Goal: Complete application form

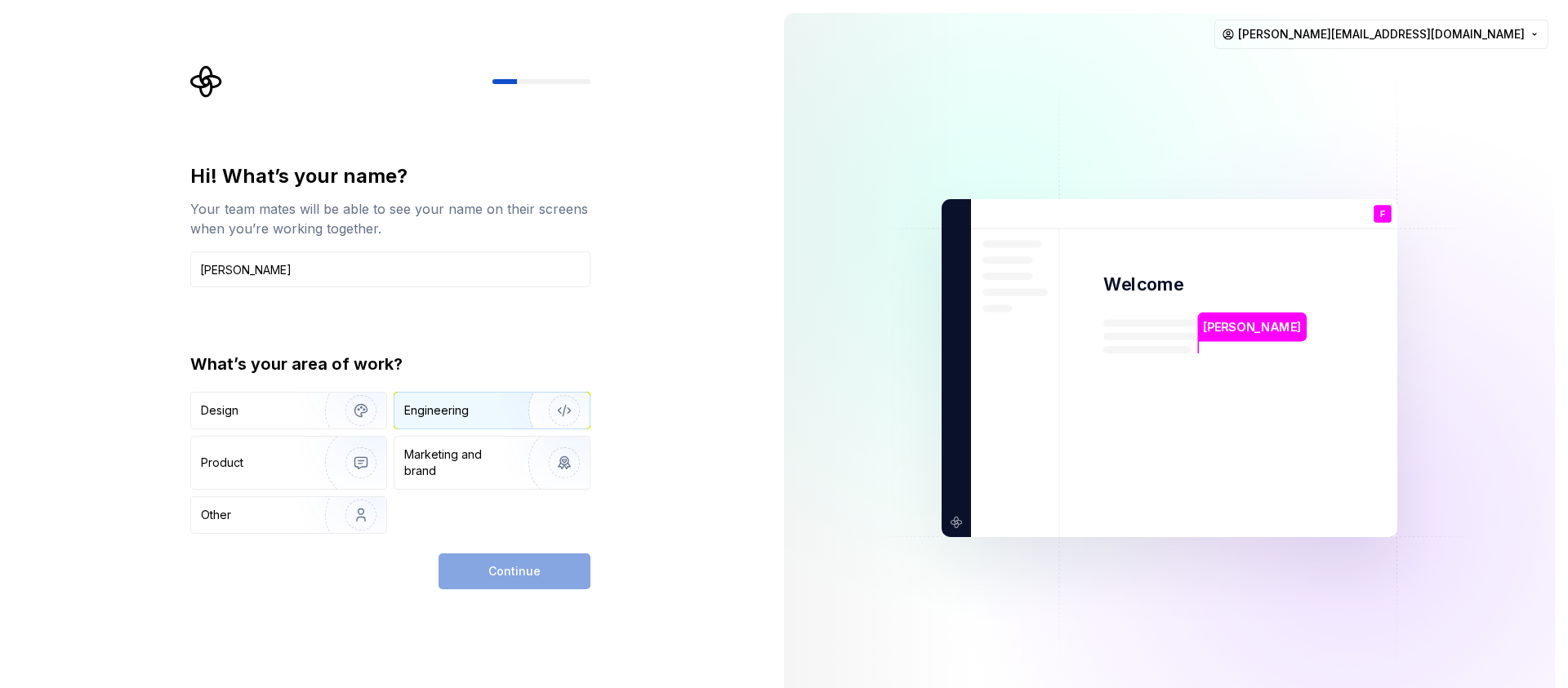
type input "Felipe Lima"
click at [508, 416] on img "button" at bounding box center [554, 410] width 105 height 109
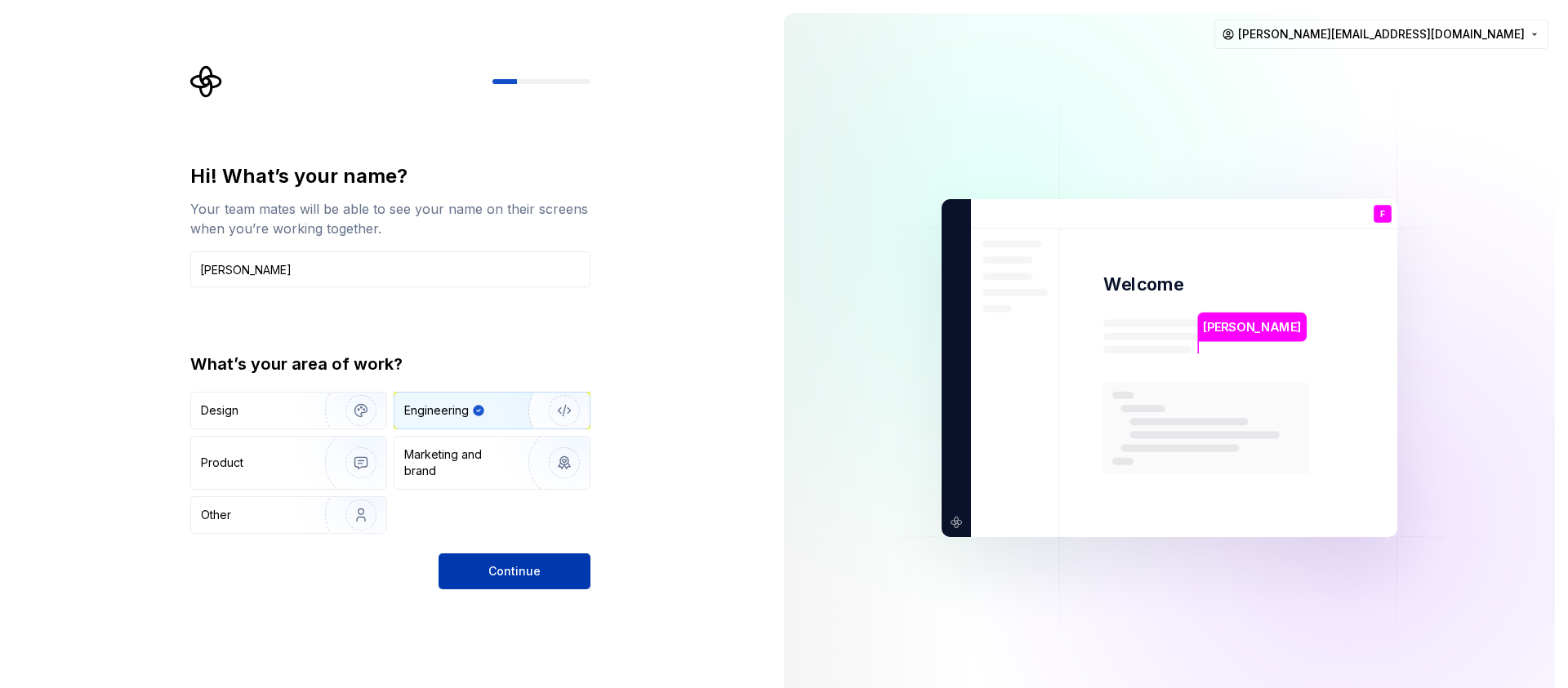
click at [548, 562] on button "Continue" at bounding box center [515, 571] width 152 height 36
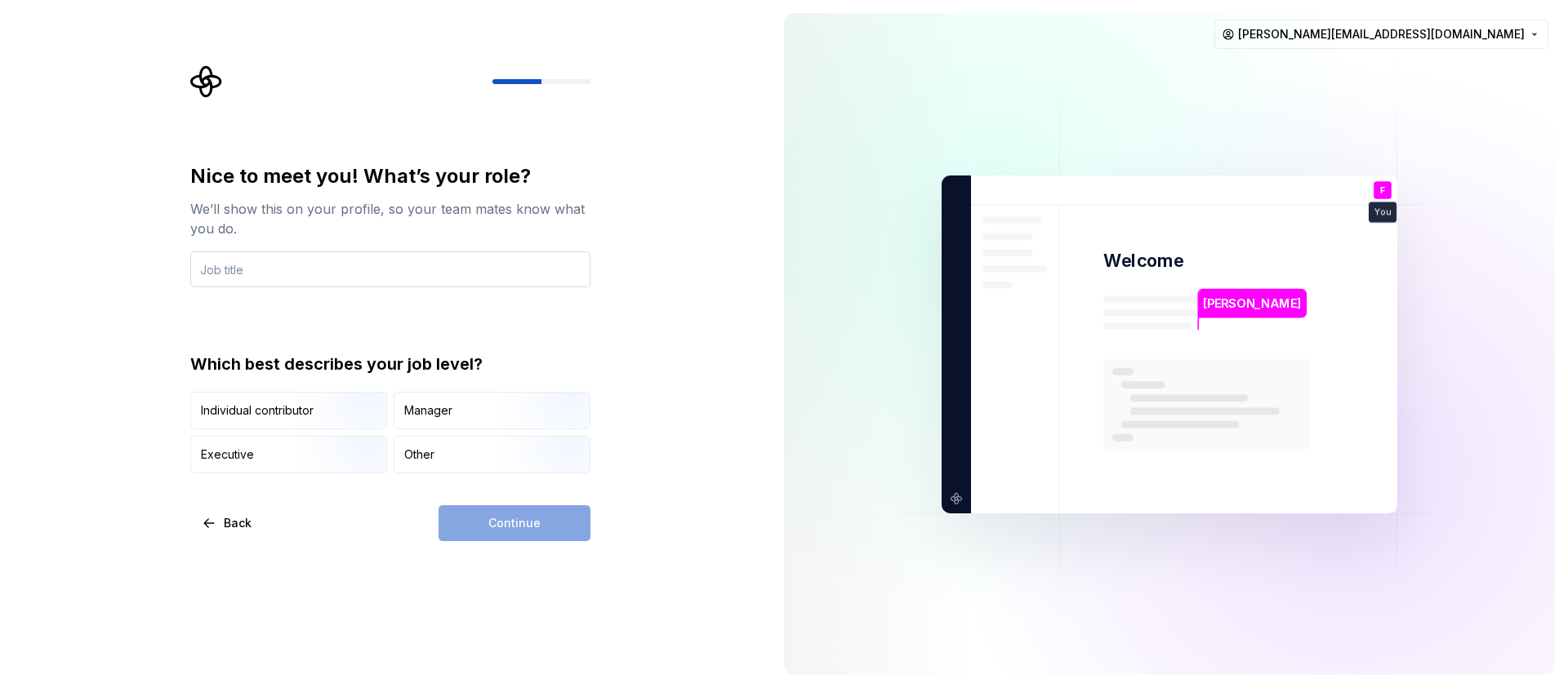
click at [293, 276] on input "text" at bounding box center [390, 269] width 400 height 36
type input "Android Developer"
click at [436, 459] on div "Other" at bounding box center [492, 454] width 195 height 36
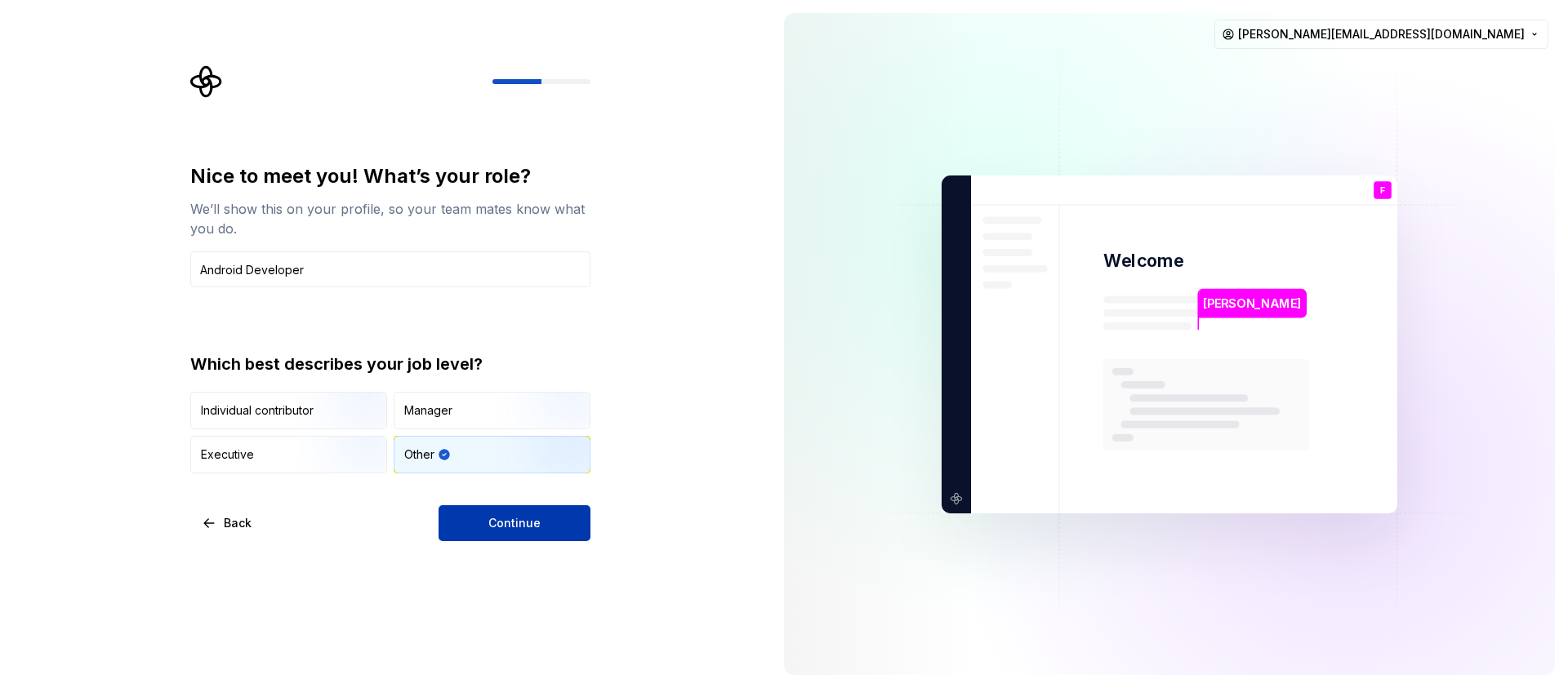
click at [489, 516] on button "Continue" at bounding box center [515, 523] width 152 height 36
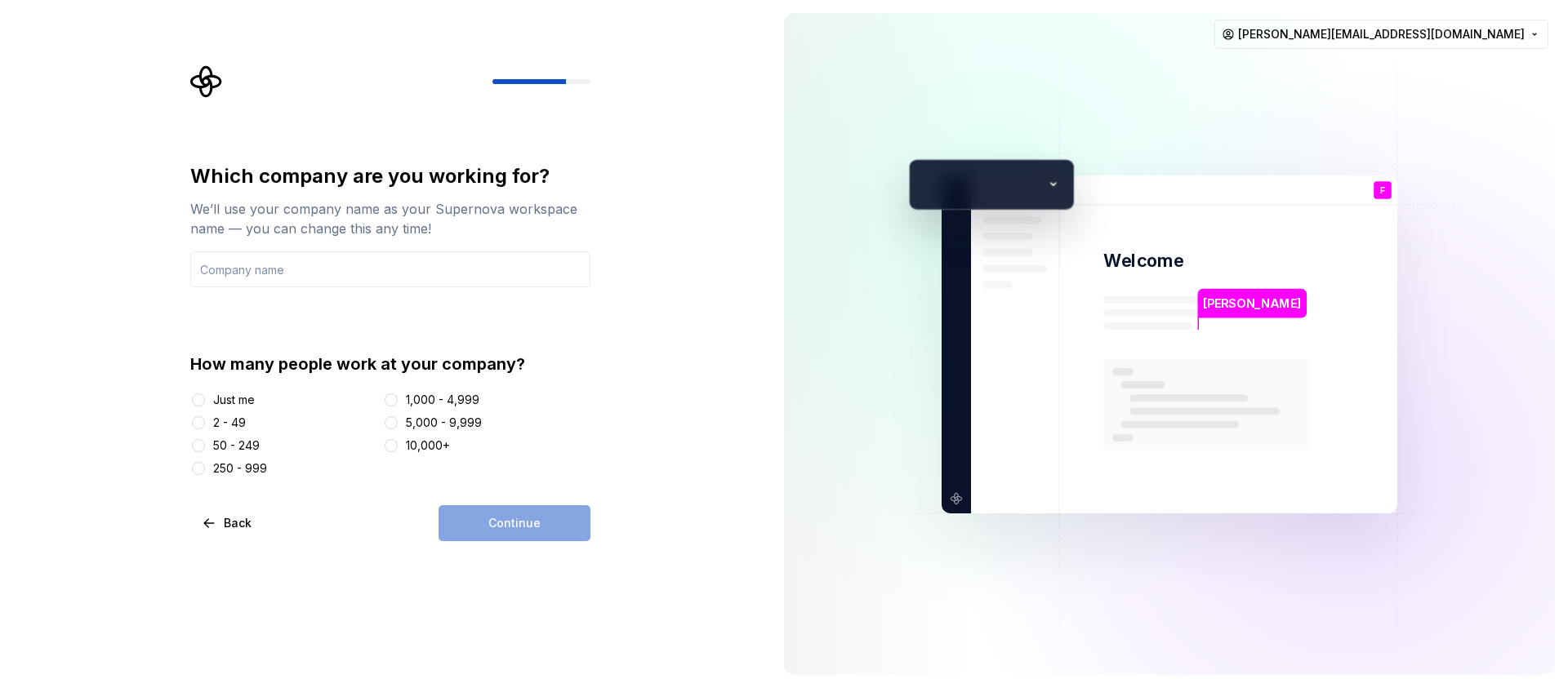
click at [426, 424] on div "5,000 - 9,999" at bounding box center [443, 423] width 76 height 17
click at [398, 424] on button "5,000 - 9,999" at bounding box center [391, 422] width 13 height 13
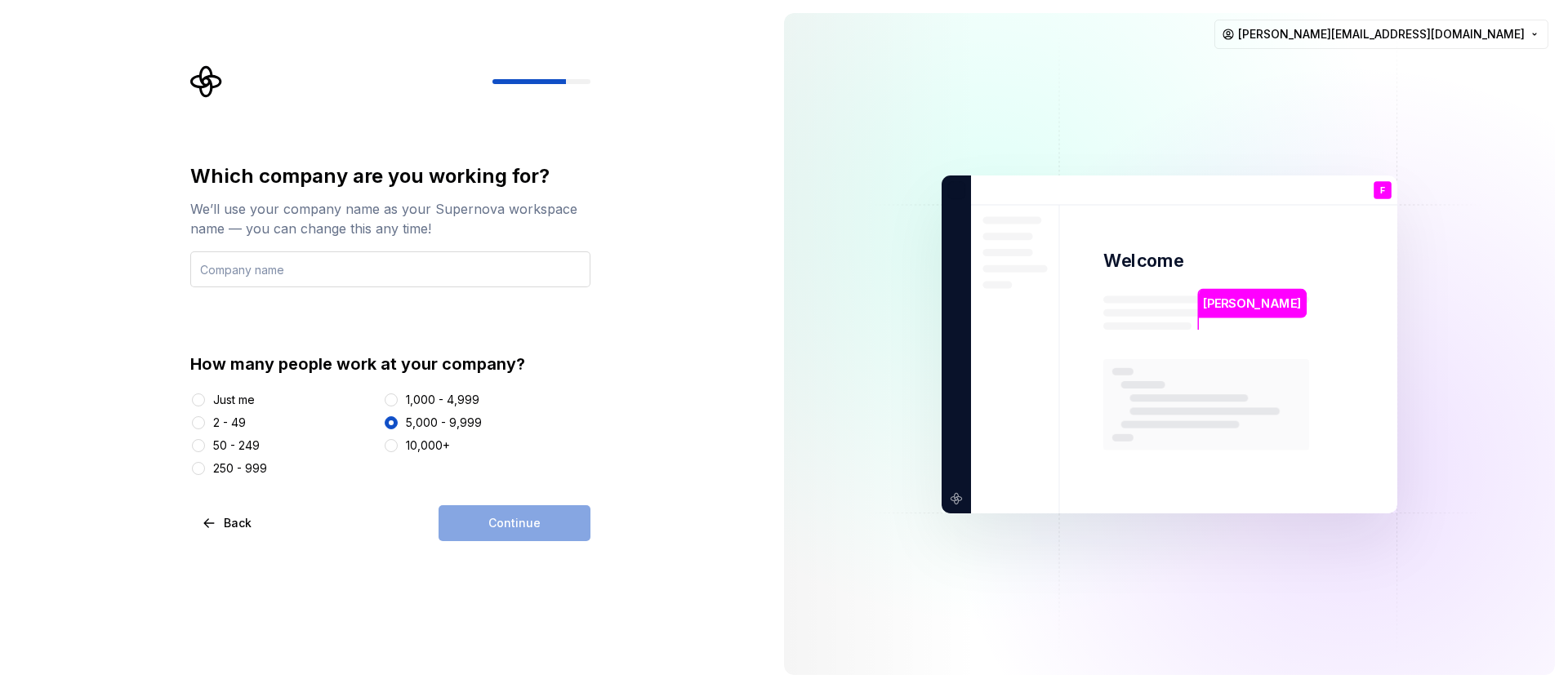
click at [448, 270] on input "text" at bounding box center [390, 269] width 400 height 36
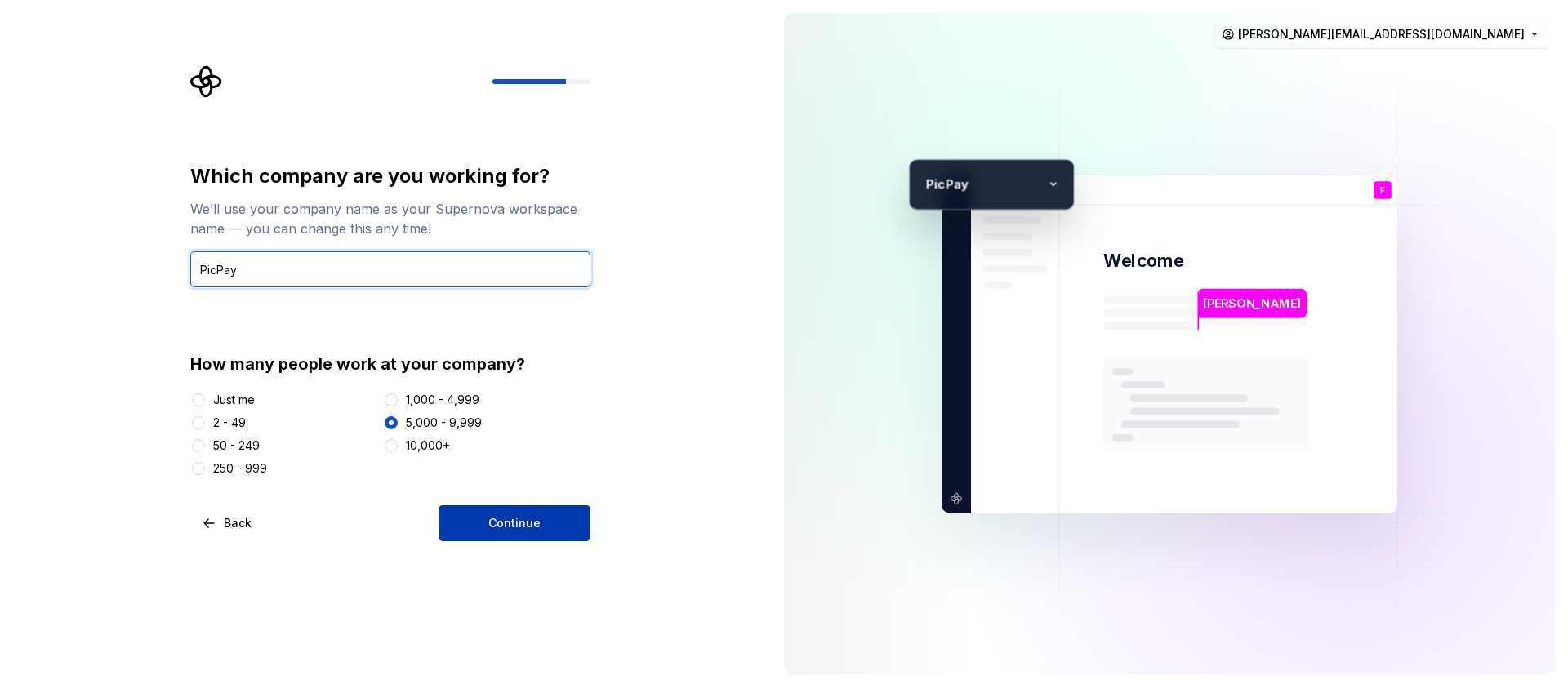
type input "PicPay"
click at [552, 536] on button "Continue" at bounding box center [515, 523] width 152 height 36
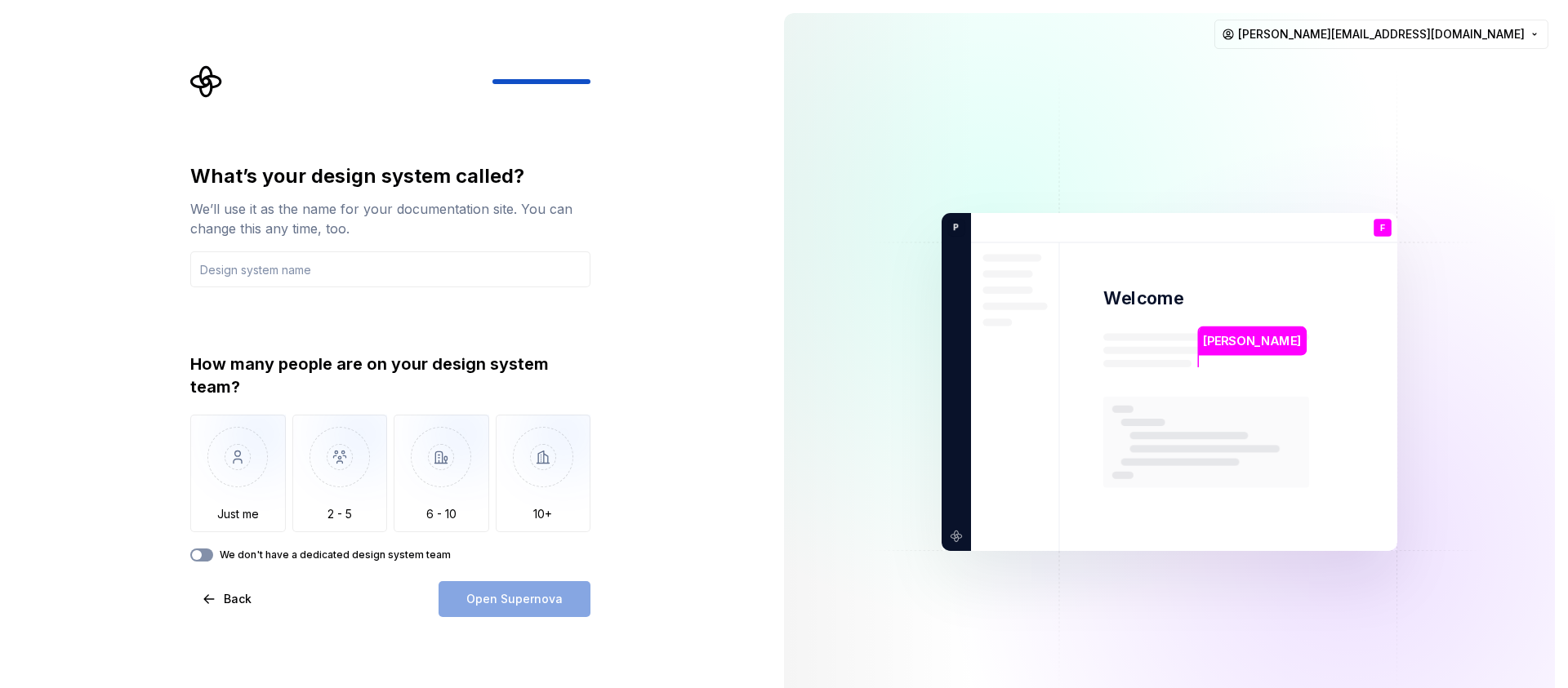
click at [200, 553] on span "button" at bounding box center [196, 555] width 10 height 10
click at [200, 553] on icon "button" at bounding box center [196, 555] width 13 height 10
click at [330, 271] on input "text" at bounding box center [390, 269] width 400 height 36
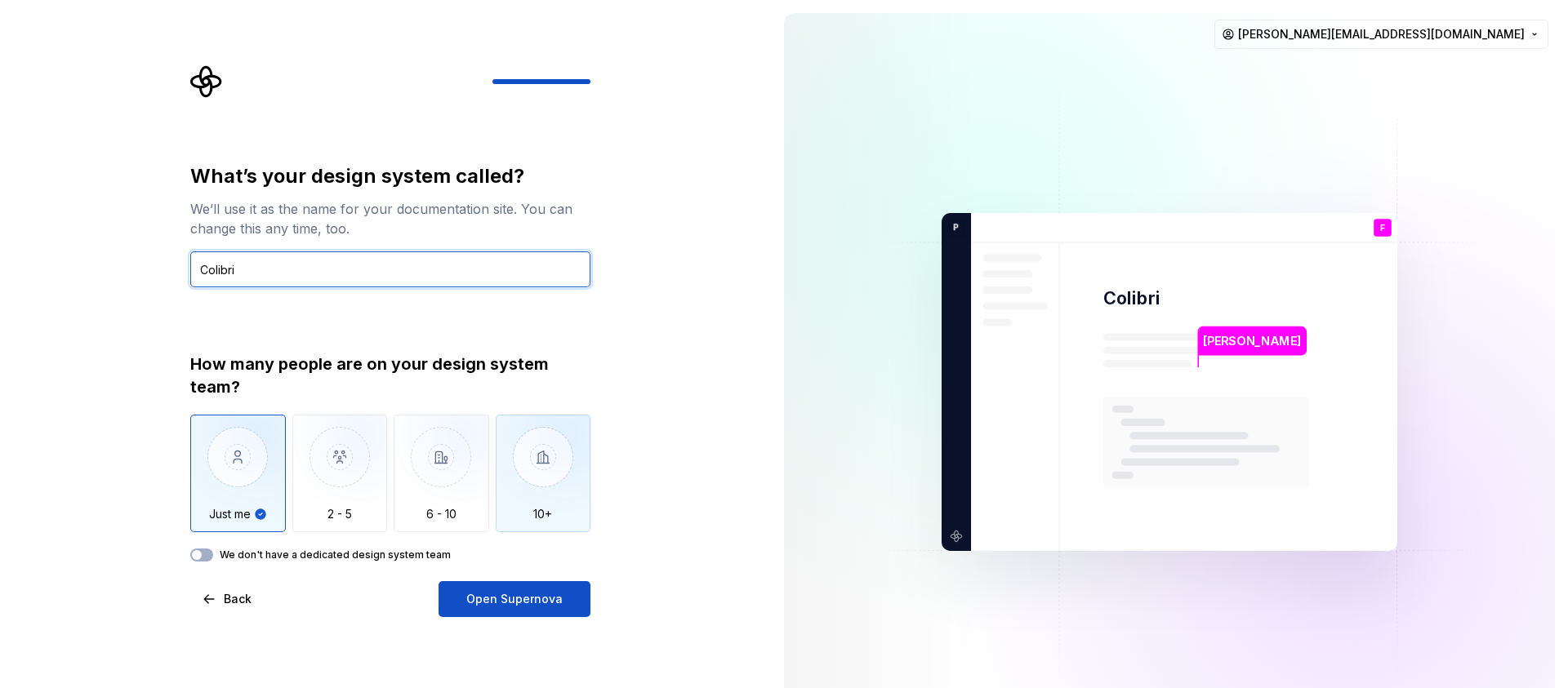
type input "Colibri"
click at [562, 490] on img "button" at bounding box center [543, 469] width 96 height 109
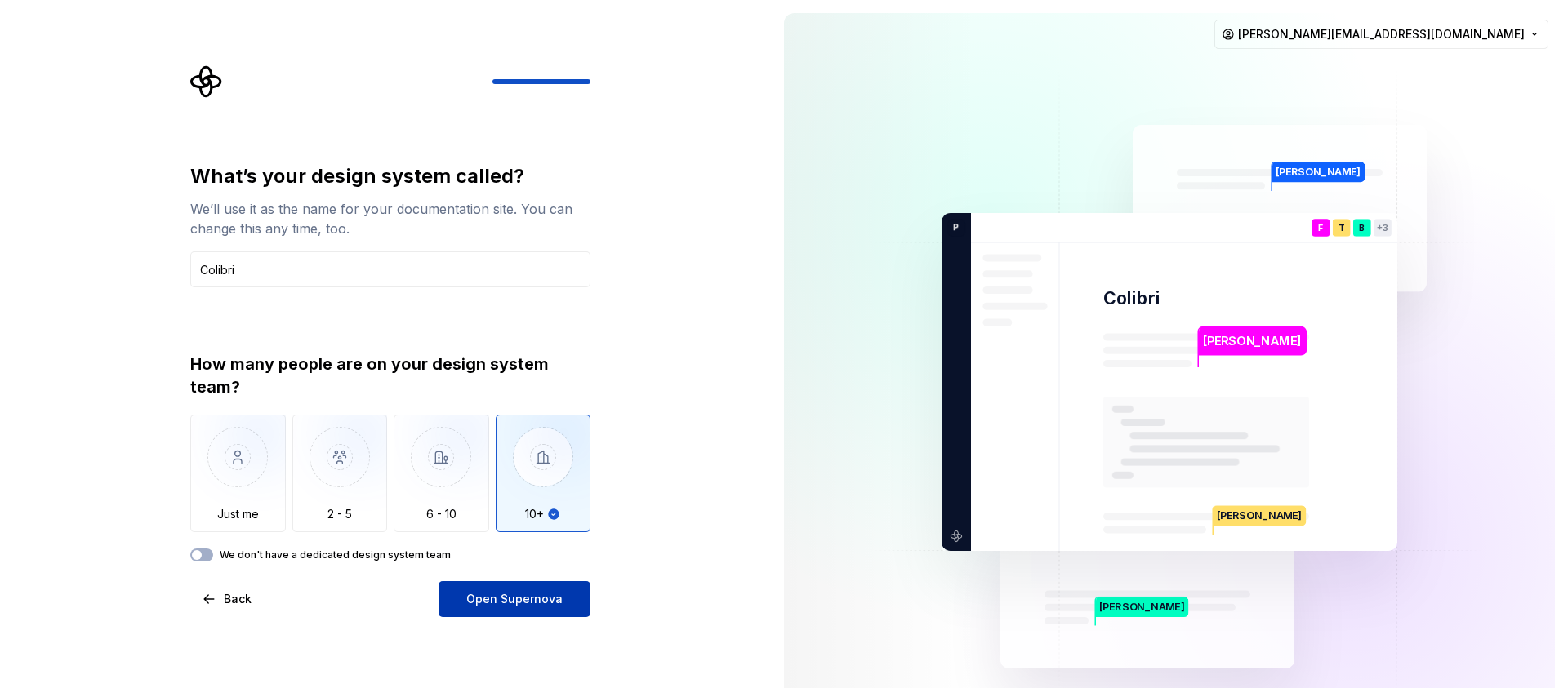
click at [555, 601] on span "Open Supernova" at bounding box center [515, 599] width 96 height 17
